Goal: Transaction & Acquisition: Purchase product/service

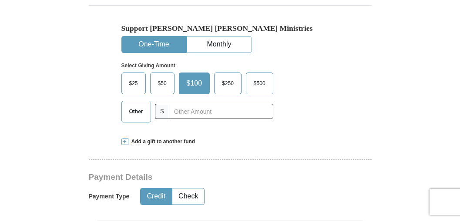
click at [163, 84] on span "$50" at bounding box center [162, 83] width 17 height 13
click at [0, 0] on input "$50" at bounding box center [0, 0] width 0 height 0
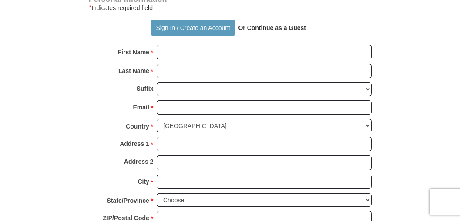
scroll to position [590, 0]
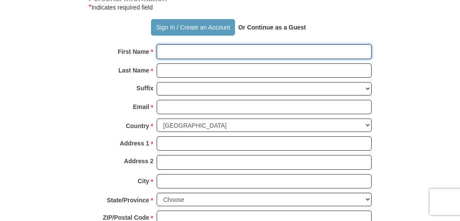
click at [170, 49] on input "First Name *" at bounding box center [264, 51] width 215 height 15
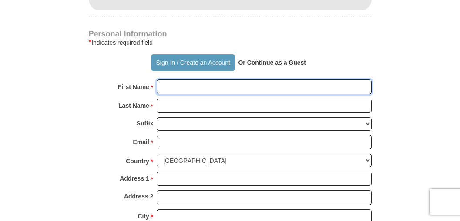
scroll to position [554, 0]
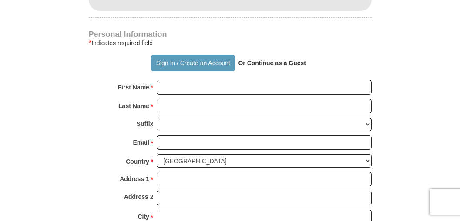
click at [287, 64] on strong "Or Continue as a Guest" at bounding box center [272, 63] width 68 height 7
click at [271, 65] on strong "Or Continue as a Guest" at bounding box center [272, 63] width 68 height 7
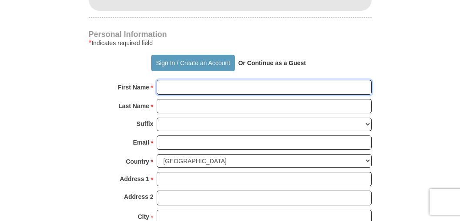
click at [168, 87] on input "First Name *" at bounding box center [264, 87] width 215 height 15
type input "[PERSON_NAME]"
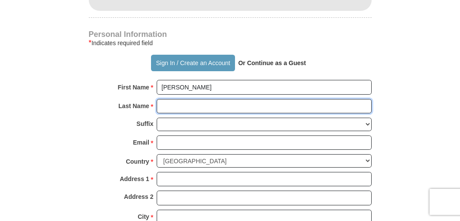
click at [168, 106] on input "Last Name *" at bounding box center [264, 106] width 215 height 15
type input "Beach"
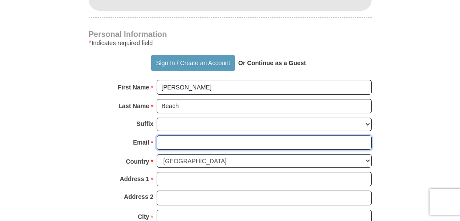
click at [171, 140] on input "Email *" at bounding box center [264, 143] width 215 height 15
type input "[EMAIL_ADDRESS][DOMAIN_NAME]"
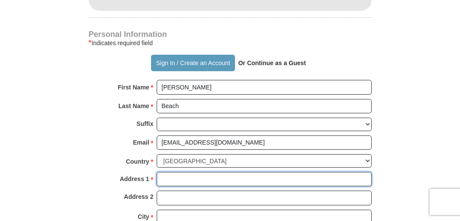
type input "[STREET_ADDRESS]"
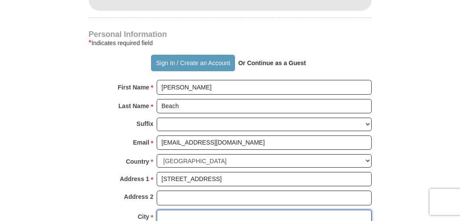
type input "[PERSON_NAME]"
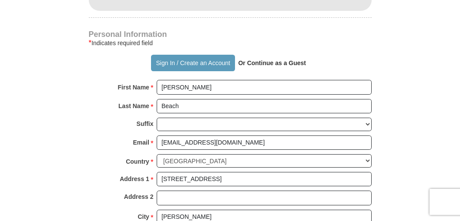
select select "MI"
type input "48843"
type input "2482025366"
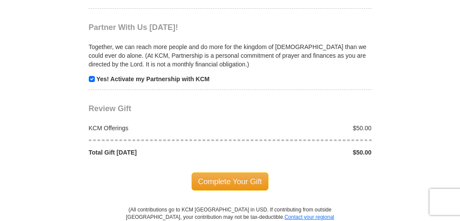
scroll to position [838, 0]
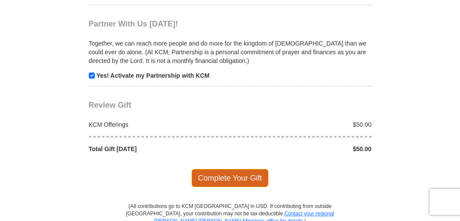
click at [233, 180] on span "Complete Your Gift" at bounding box center [229, 178] width 77 height 18
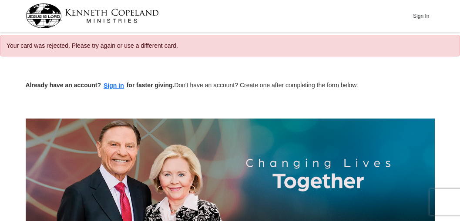
select select "MI"
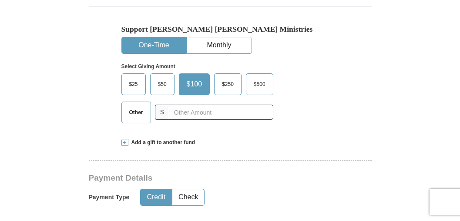
scroll to position [269, 0]
